Goal: Task Accomplishment & Management: Manage account settings

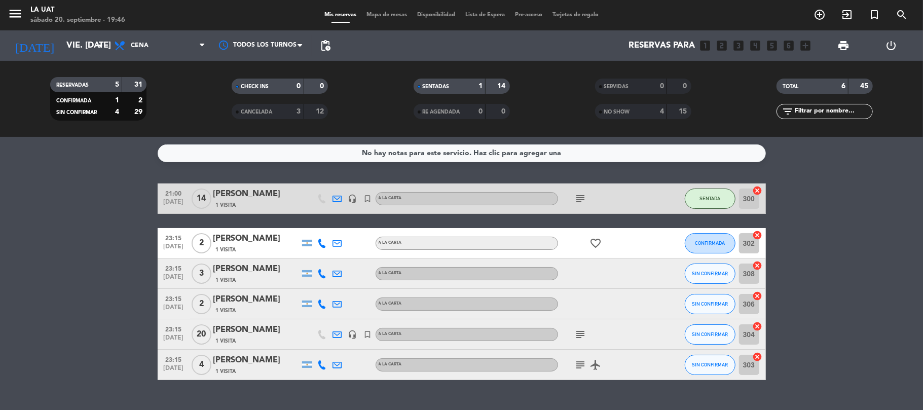
scroll to position [20, 0]
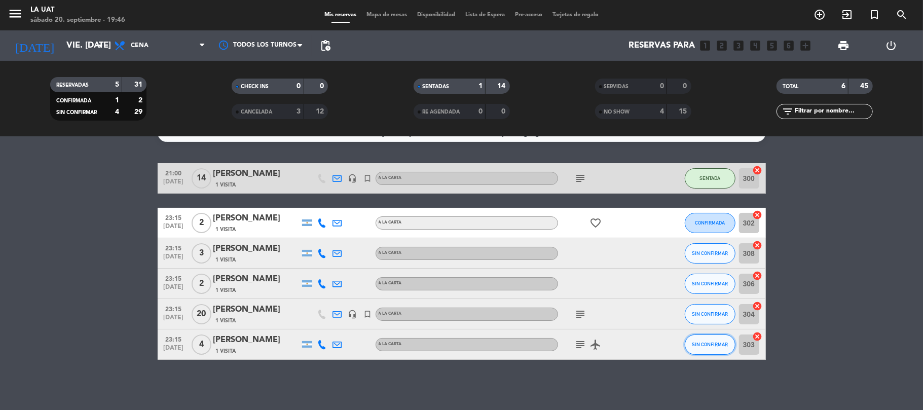
click at [709, 339] on button "SIN CONFIRMAR" at bounding box center [709, 344] width 51 height 20
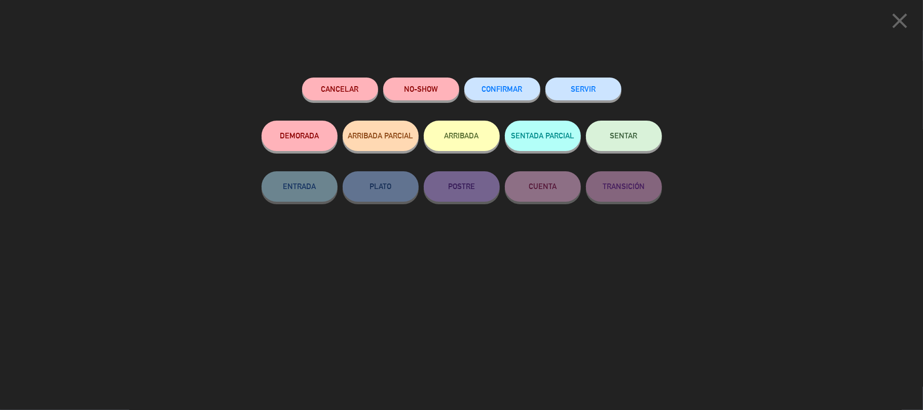
click at [430, 87] on button "NO-SHOW" at bounding box center [421, 89] width 76 height 23
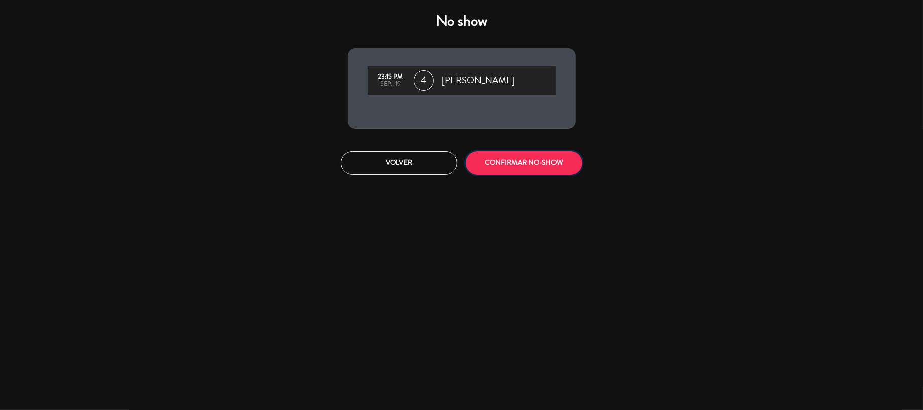
click at [509, 159] on button "CONFIRMAR NO-SHOW" at bounding box center [524, 163] width 117 height 24
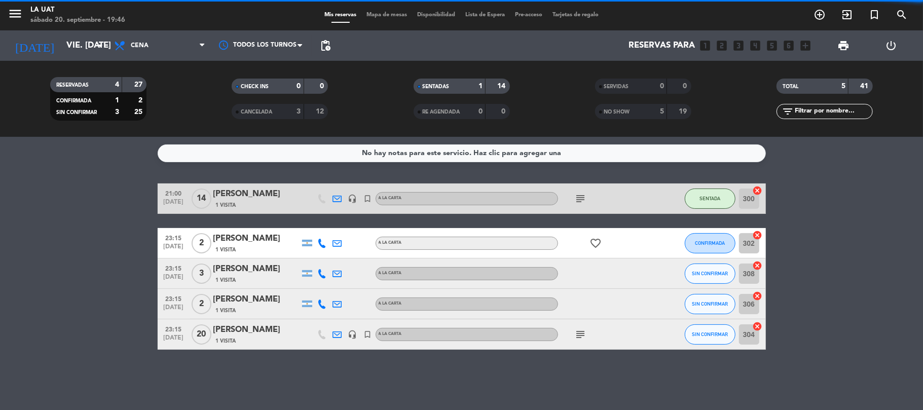
scroll to position [0, 0]
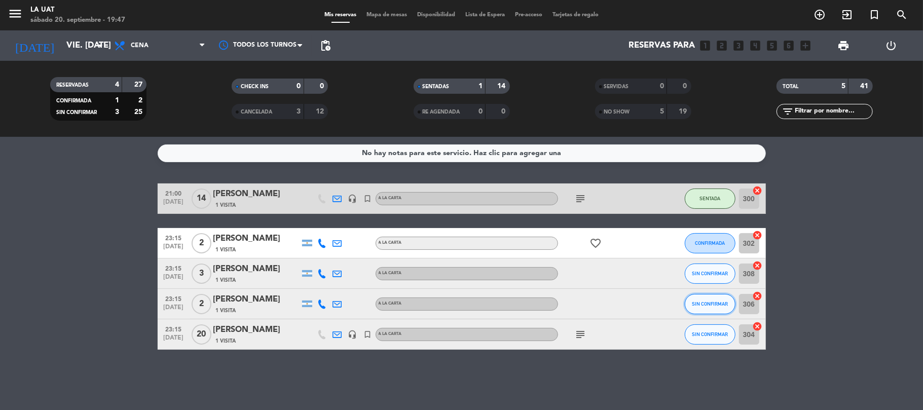
click at [713, 307] on button "SIN CONFIRMAR" at bounding box center [709, 304] width 51 height 20
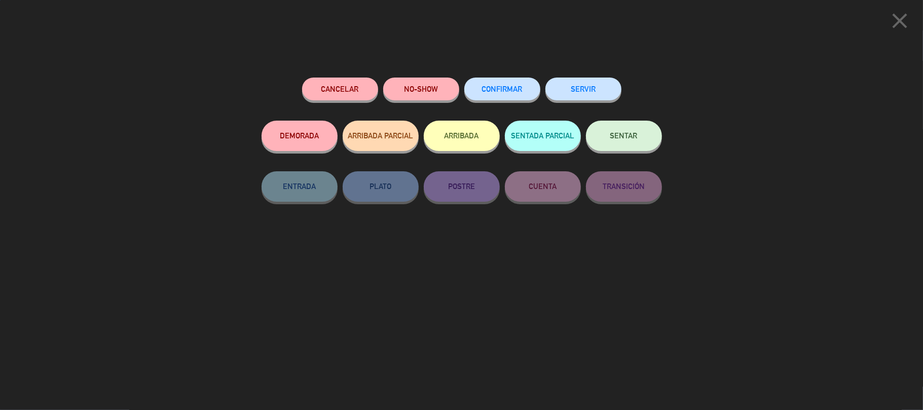
click at [431, 87] on button "NO-SHOW" at bounding box center [421, 89] width 76 height 23
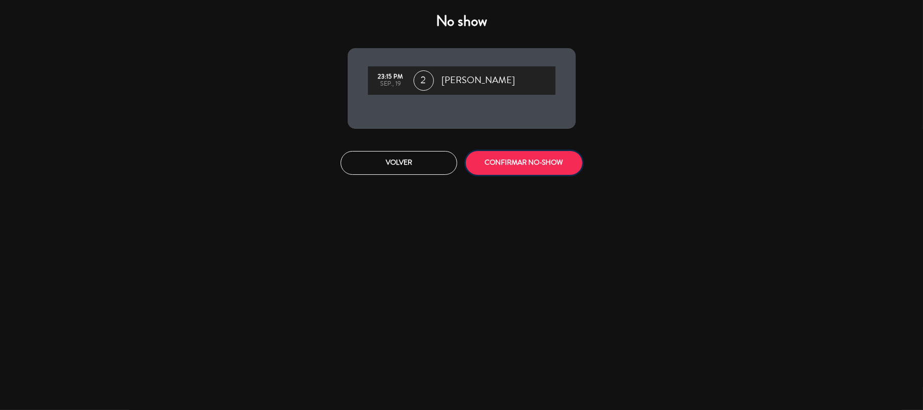
click at [515, 161] on button "CONFIRMAR NO-SHOW" at bounding box center [524, 163] width 117 height 24
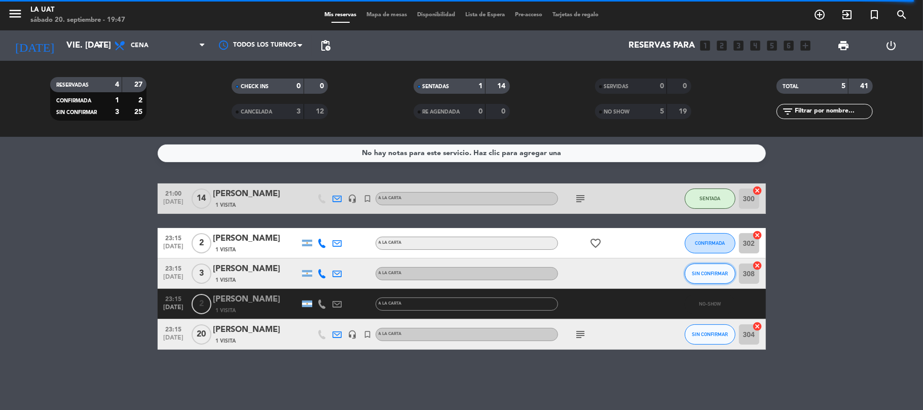
click at [712, 271] on span "SIN CONFIRMAR" at bounding box center [710, 274] width 36 height 6
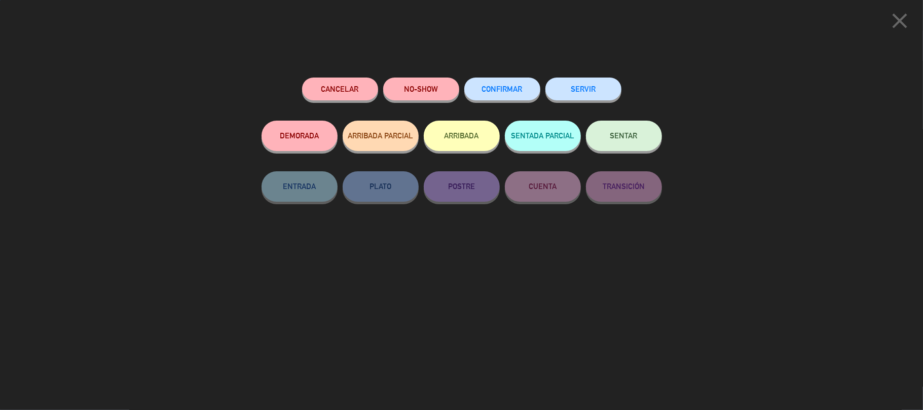
click at [440, 95] on button "NO-SHOW" at bounding box center [421, 89] width 76 height 23
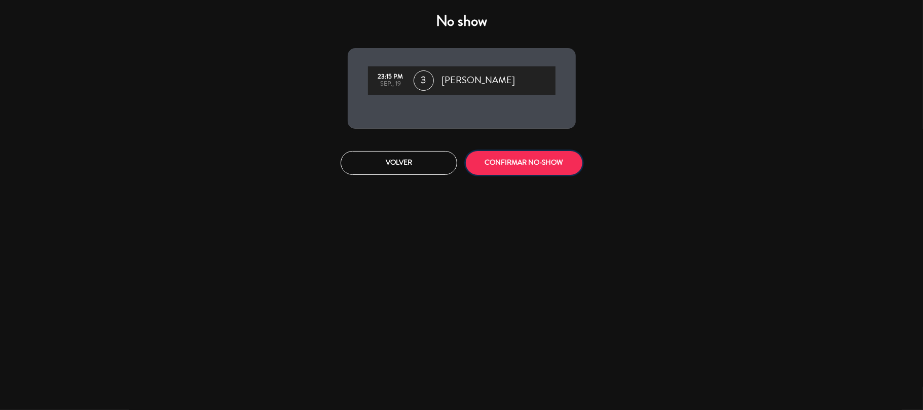
click at [557, 155] on button "CONFIRMAR NO-SHOW" at bounding box center [524, 163] width 117 height 24
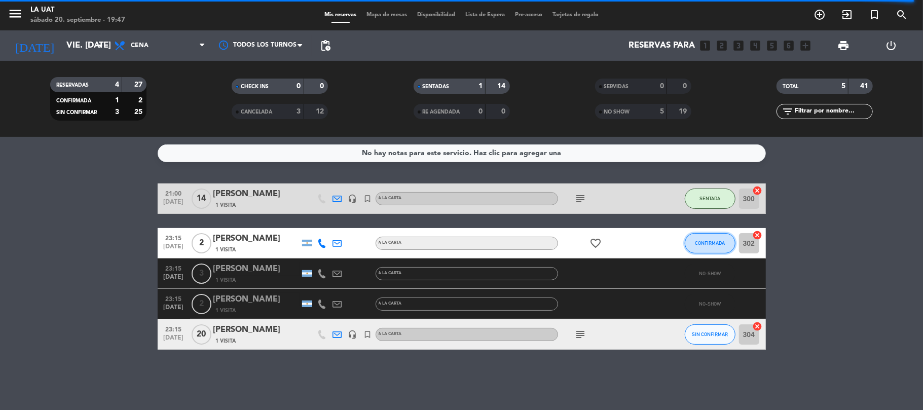
click at [706, 241] on span "CONFIRMADA" at bounding box center [710, 243] width 30 height 6
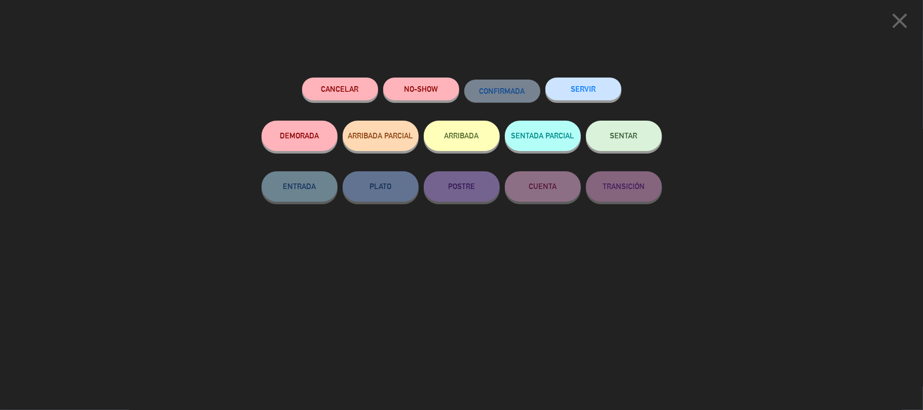
click at [406, 96] on button "NO-SHOW" at bounding box center [421, 89] width 76 height 23
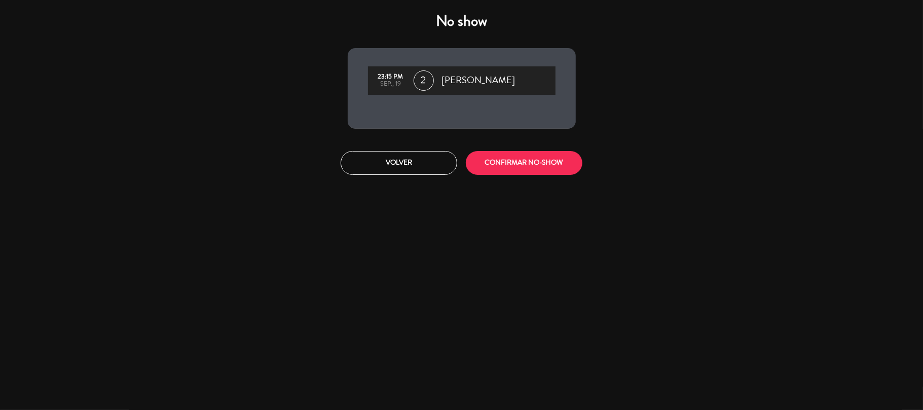
drag, startPoint x: 513, startPoint y: 146, endPoint x: 522, endPoint y: 175, distance: 29.8
click at [521, 177] on div "Volver CONFIRMAR NO-SHOW" at bounding box center [461, 163] width 243 height 38
click at [523, 165] on button "CONFIRMAR NO-SHOW" at bounding box center [524, 163] width 117 height 24
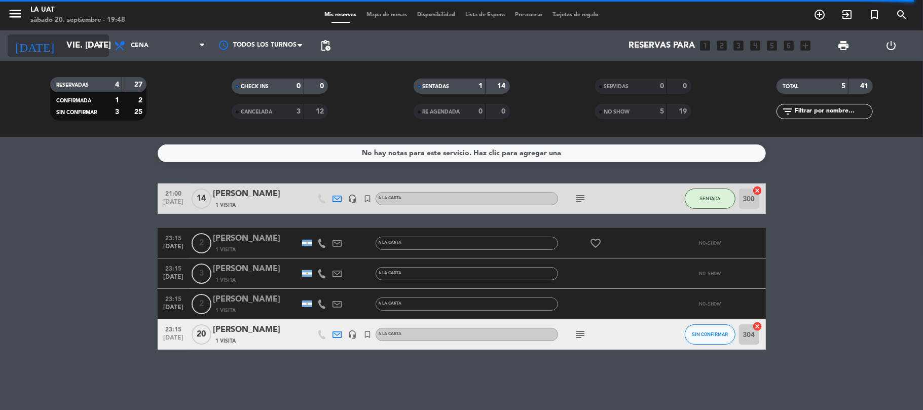
click at [84, 50] on input "vie. [DATE]" at bounding box center [115, 46] width 109 height 20
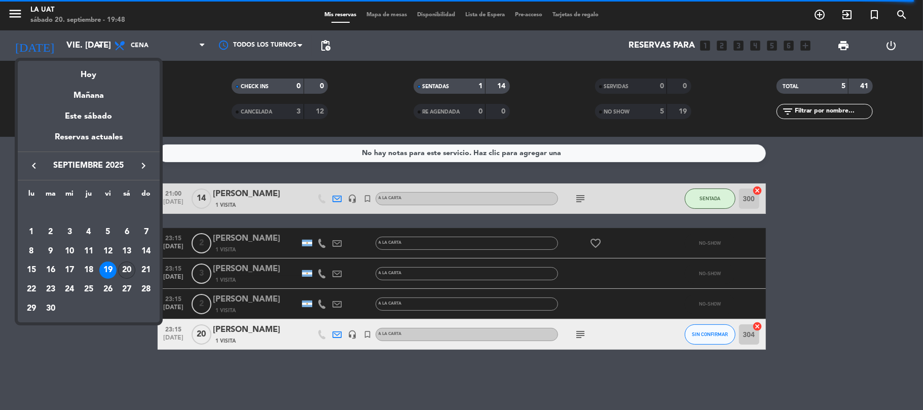
click at [126, 272] on div "20" at bounding box center [126, 269] width 17 height 17
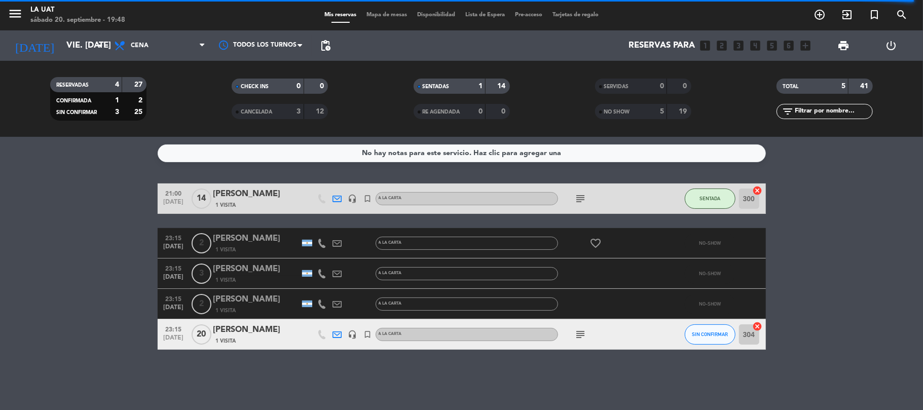
type input "sáb. [DATE]"
